Goal: Information Seeking & Learning: Learn about a topic

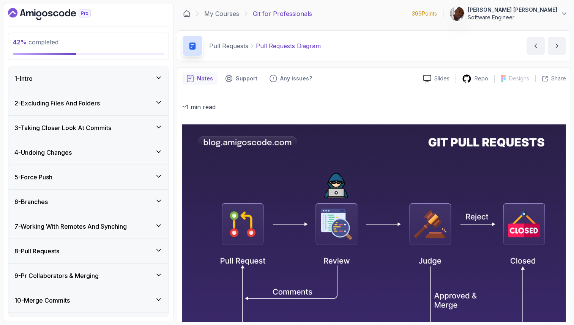
scroll to position [306, 0]
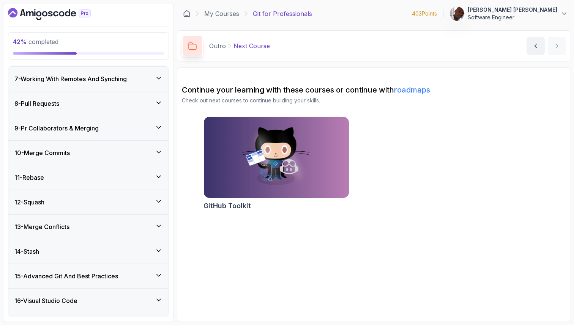
scroll to position [141, 0]
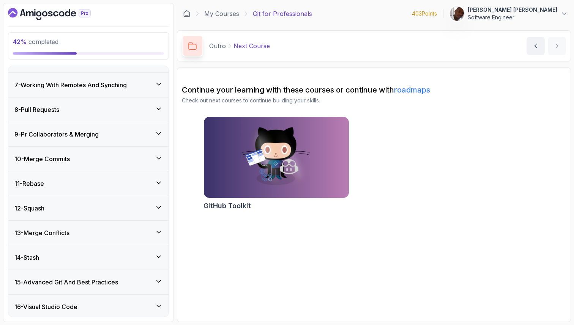
click at [99, 117] on div "8 - Pull Requests" at bounding box center [88, 110] width 160 height 24
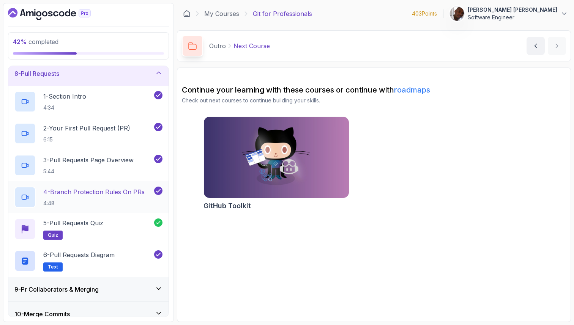
scroll to position [177, 0]
click at [136, 71] on div "8 - Pull Requests" at bounding box center [88, 73] width 148 height 9
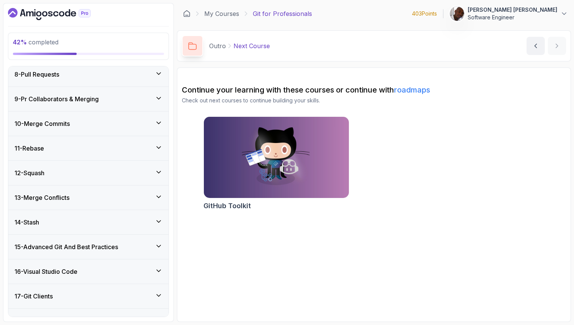
click at [125, 101] on div "9 - Pr Collaborators & Merging" at bounding box center [88, 99] width 148 height 9
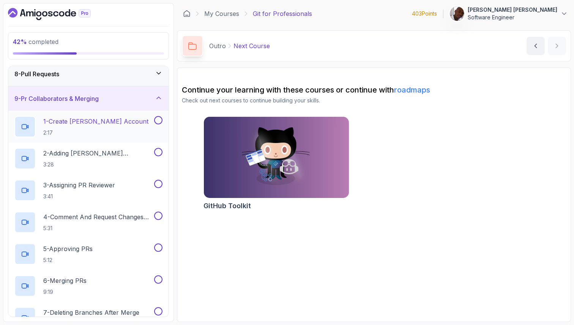
click at [118, 129] on h2 "1 - Create Jamila Github Account 2:17" at bounding box center [95, 127] width 105 height 20
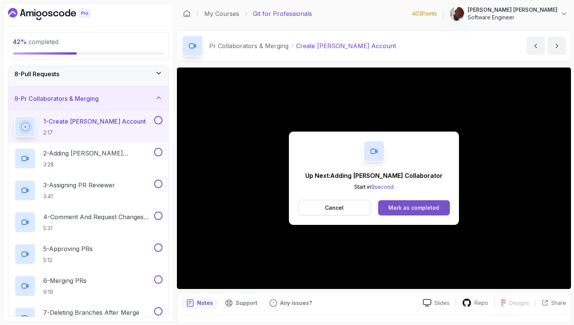
click at [396, 211] on div "Mark as completed" at bounding box center [413, 208] width 51 height 8
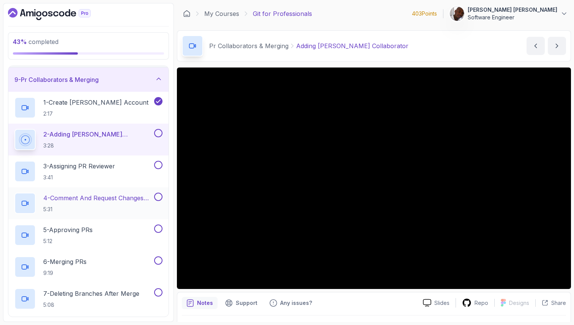
scroll to position [181, 0]
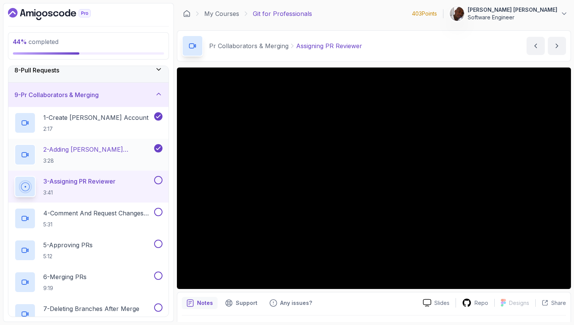
click at [116, 149] on p "2 - Adding Jamila As Collaborator" at bounding box center [97, 149] width 109 height 9
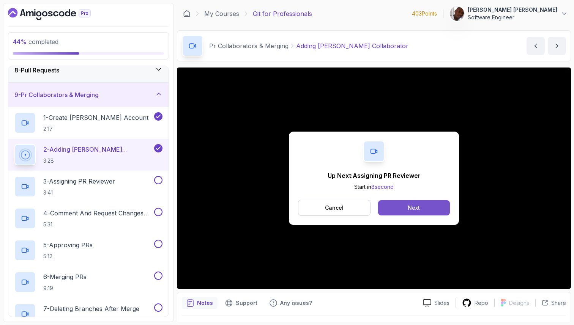
click at [399, 205] on button "Next" at bounding box center [414, 207] width 72 height 15
